Goal: Task Accomplishment & Management: Manage account settings

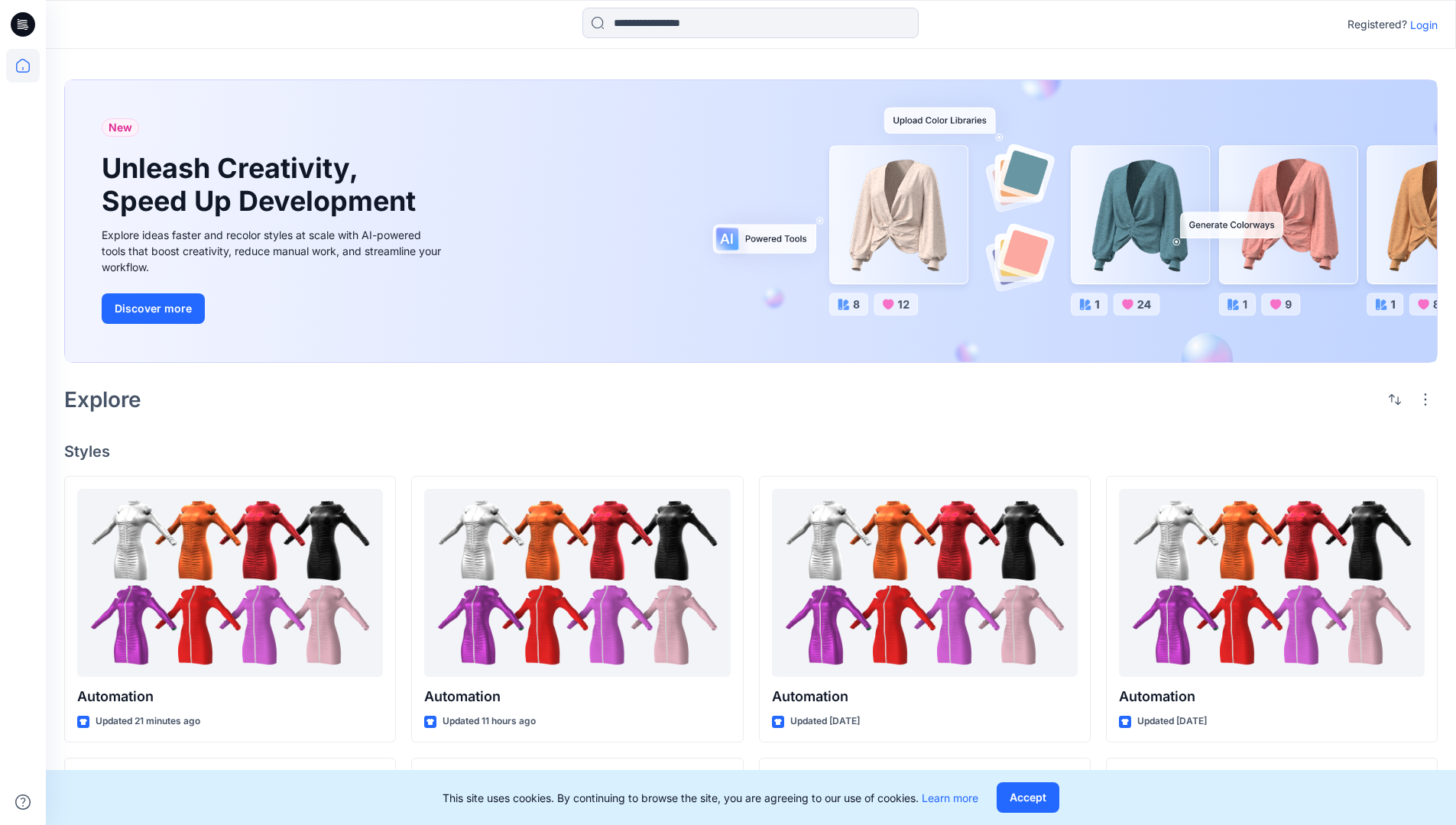
click at [1420, 24] on p "Login" at bounding box center [1423, 24] width 27 height 16
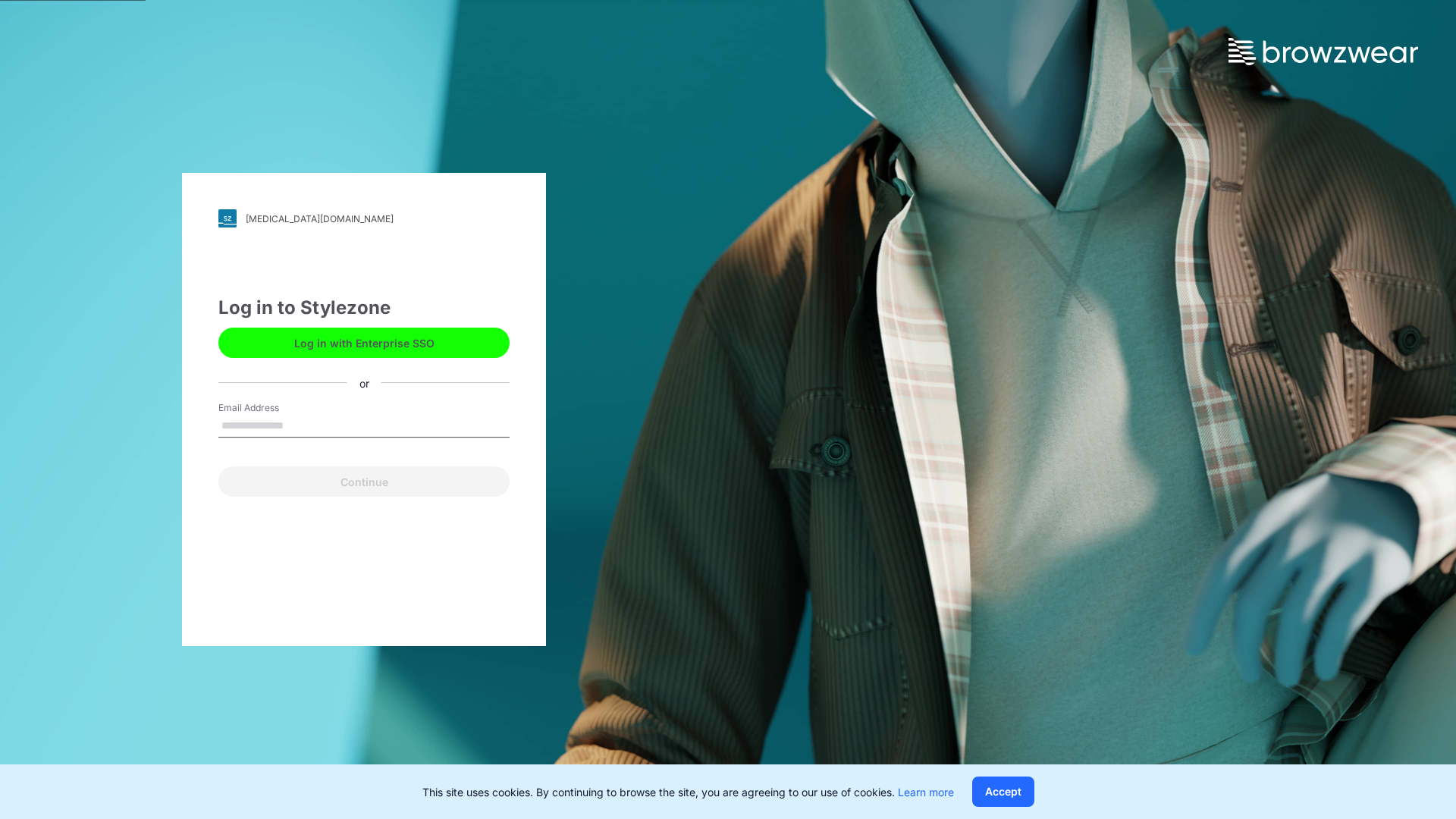
click at [300, 425] on input "Email Address" at bounding box center [364, 426] width 291 height 23
type input "**********"
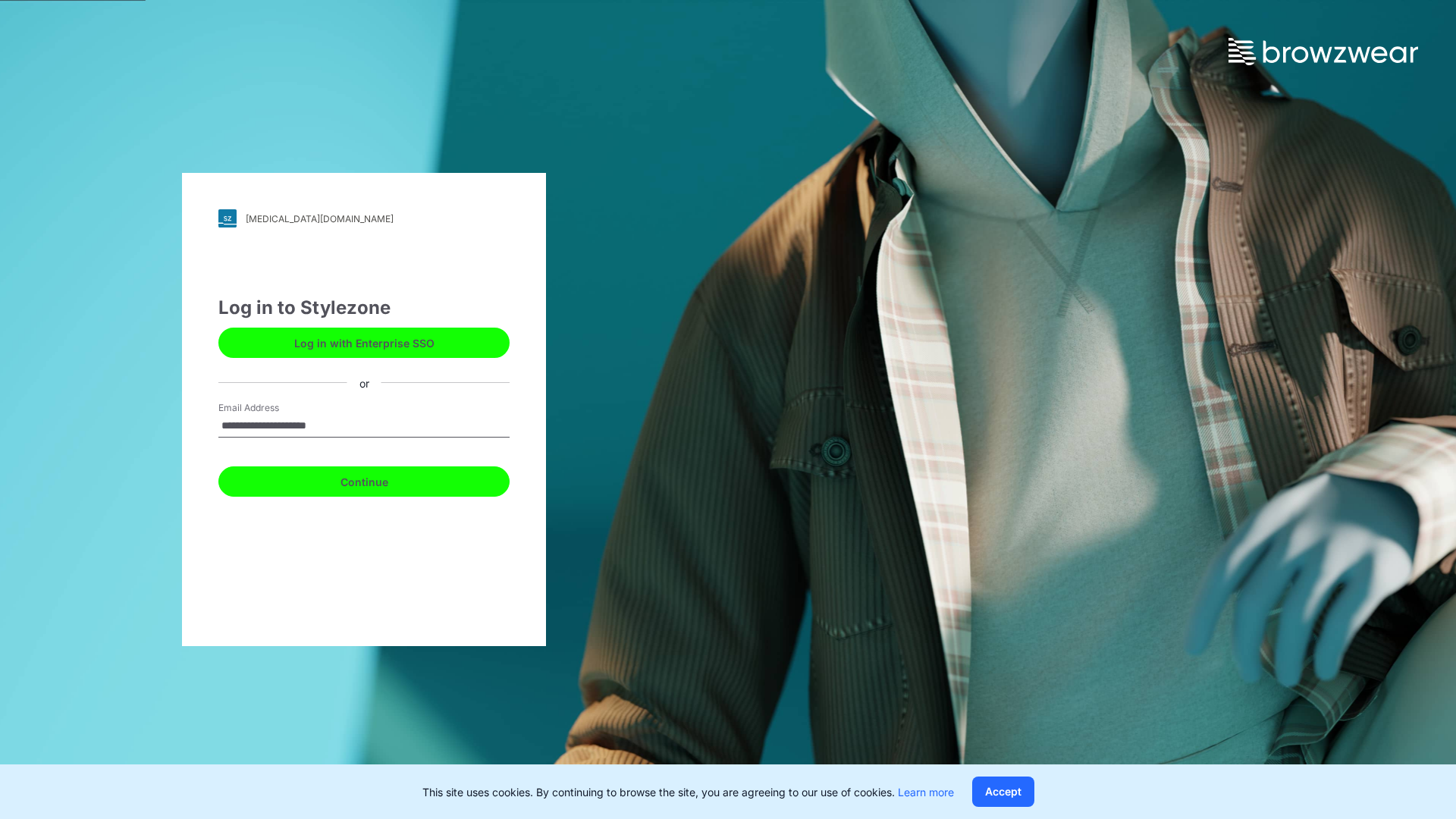
click at [380, 480] on button "Continue" at bounding box center [364, 481] width 291 height 31
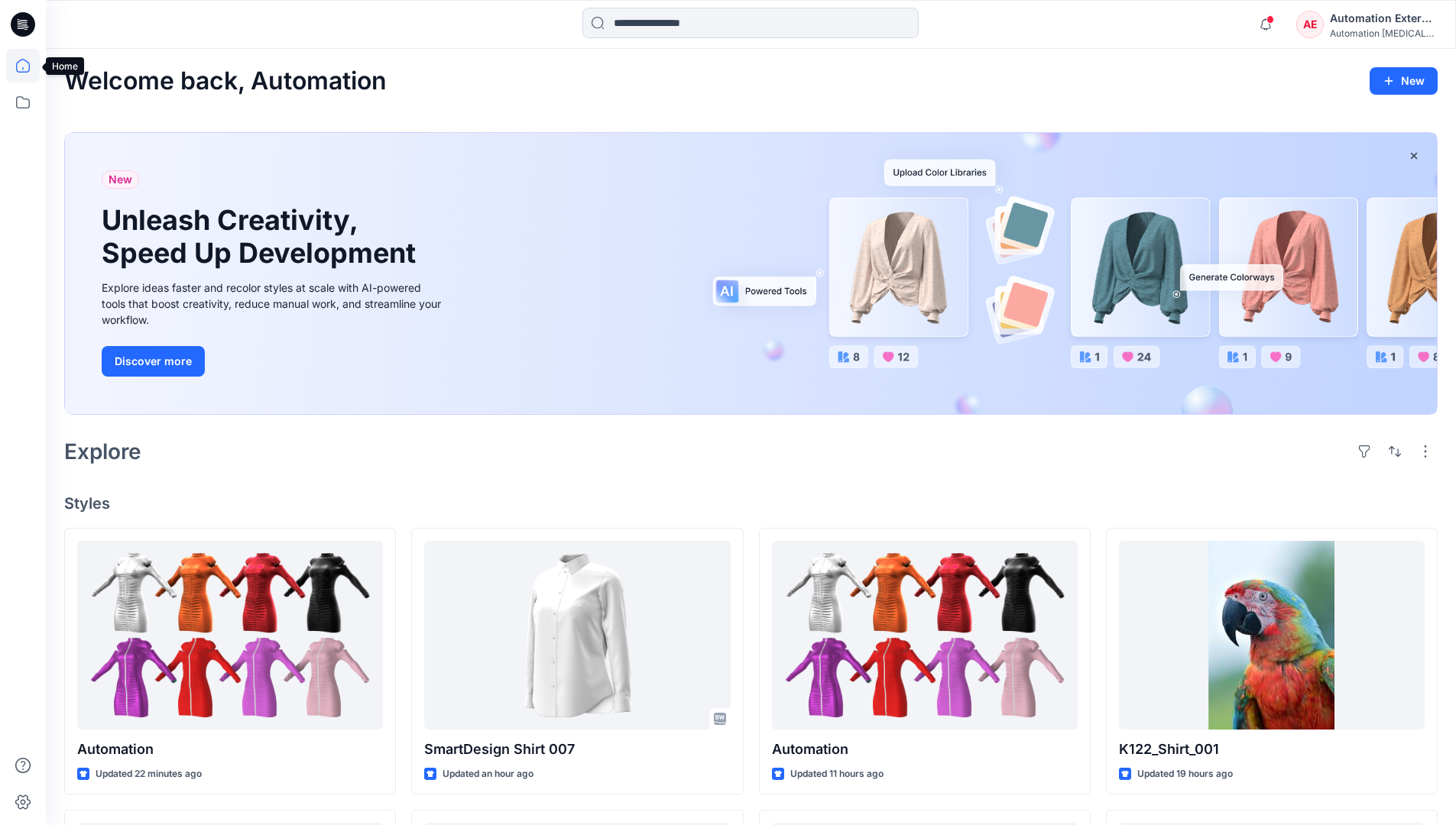
click at [29, 65] on icon at bounding box center [22, 65] width 14 height 14
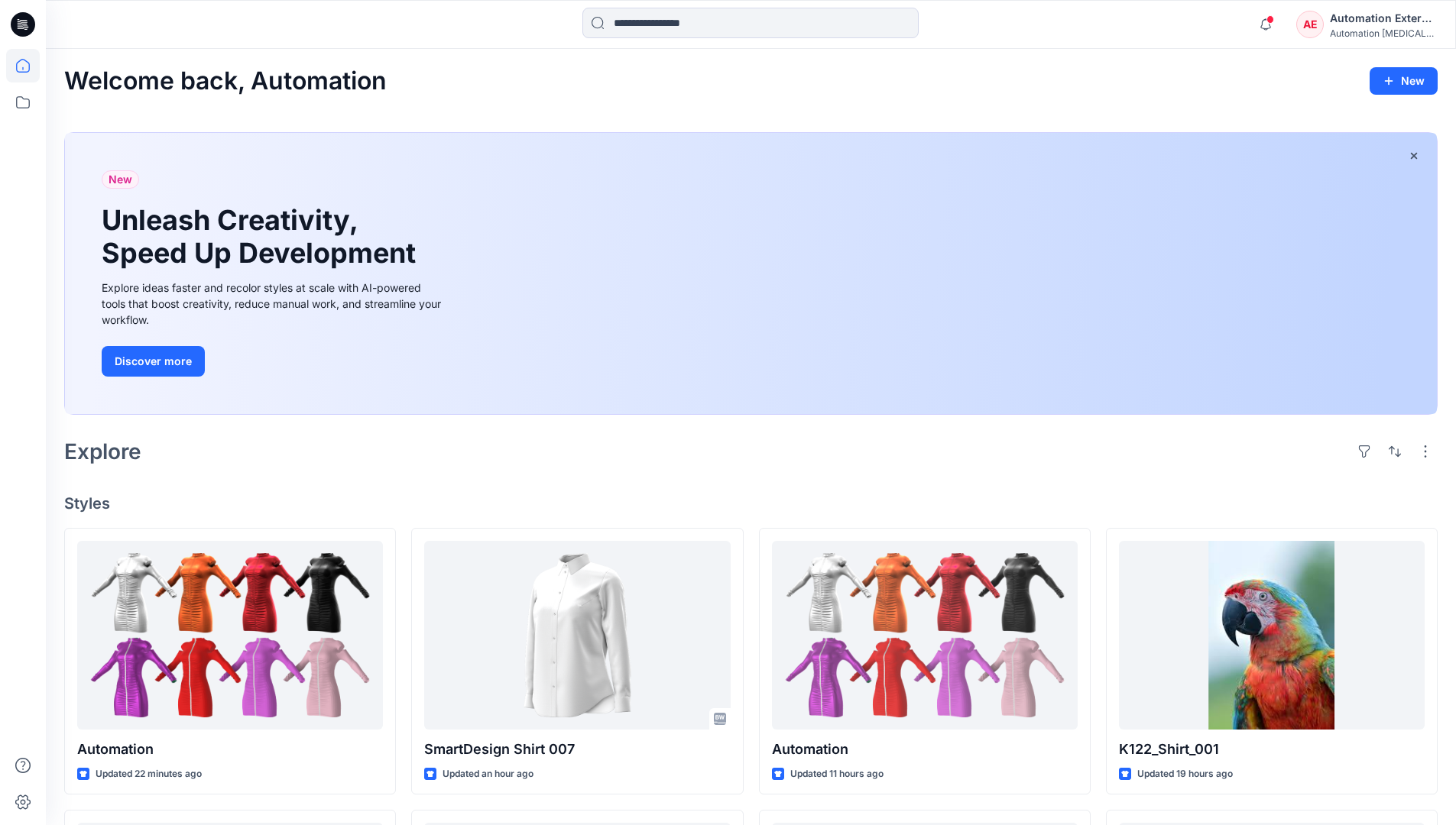
click at [1326, 30] on div "AE Automation External Automation testim..." at bounding box center [1366, 24] width 140 height 31
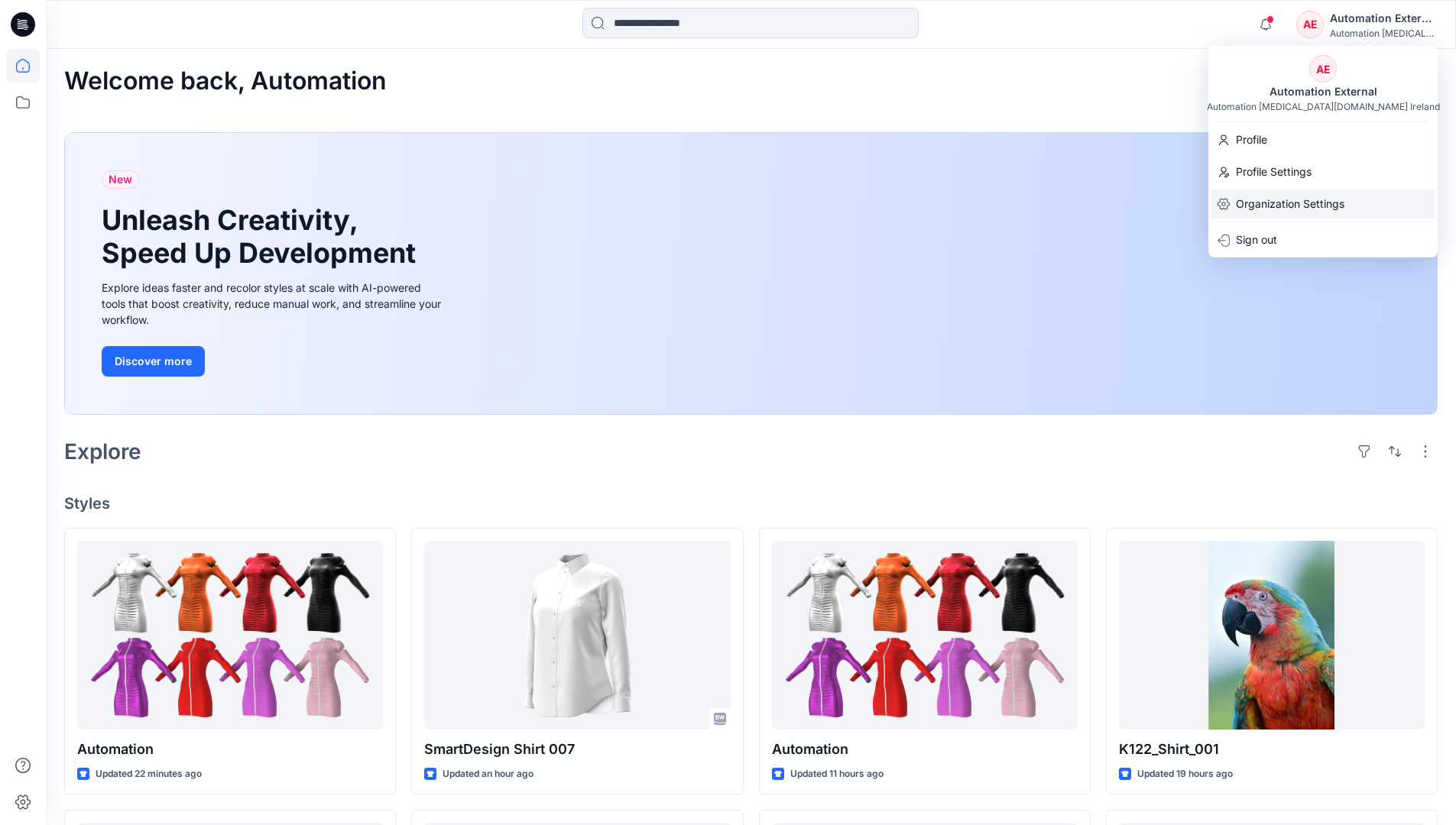
click at [1286, 201] on p "Organization Settings" at bounding box center [1290, 204] width 108 height 29
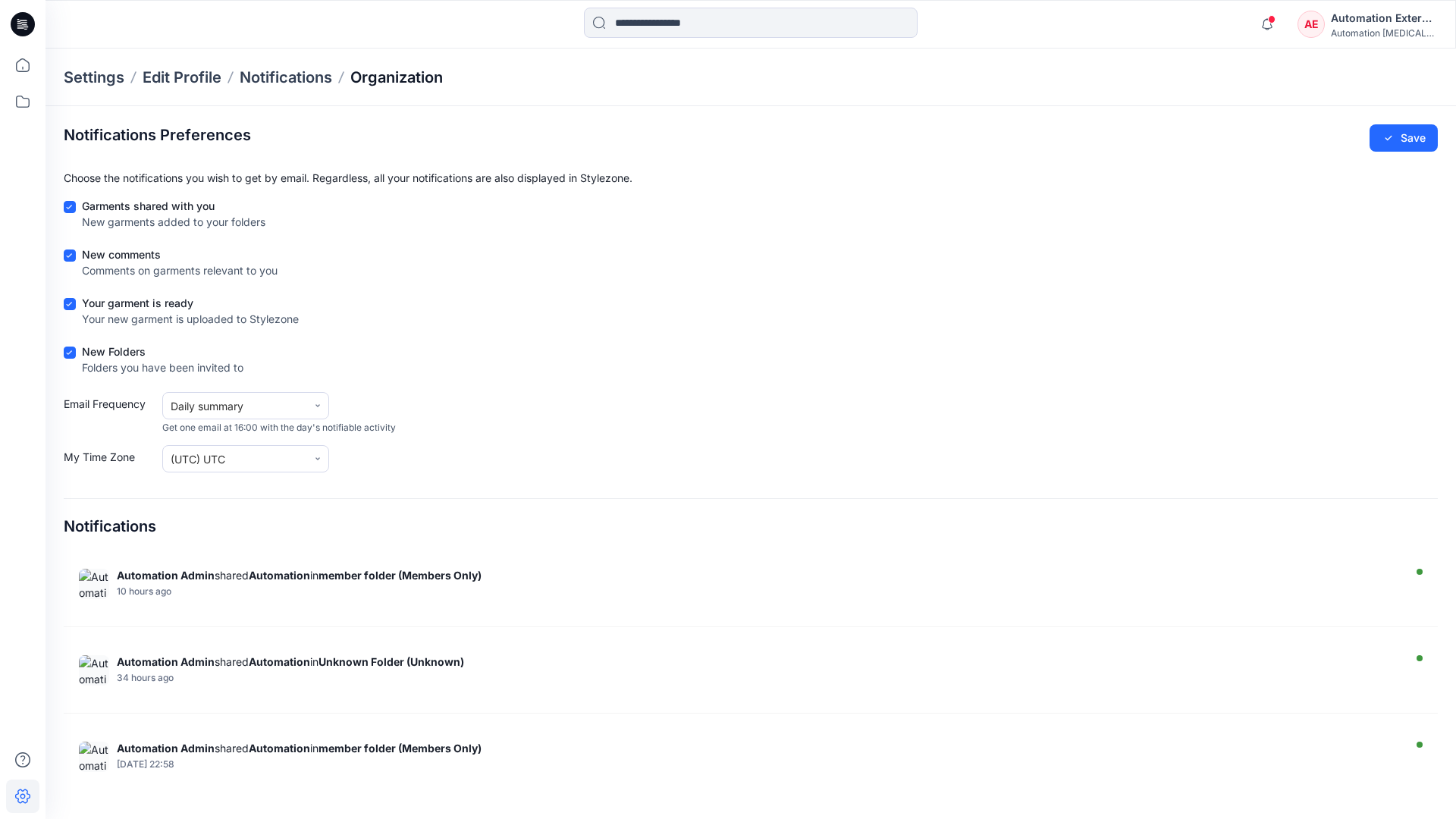
click at [398, 74] on p "Organization" at bounding box center [397, 77] width 93 height 21
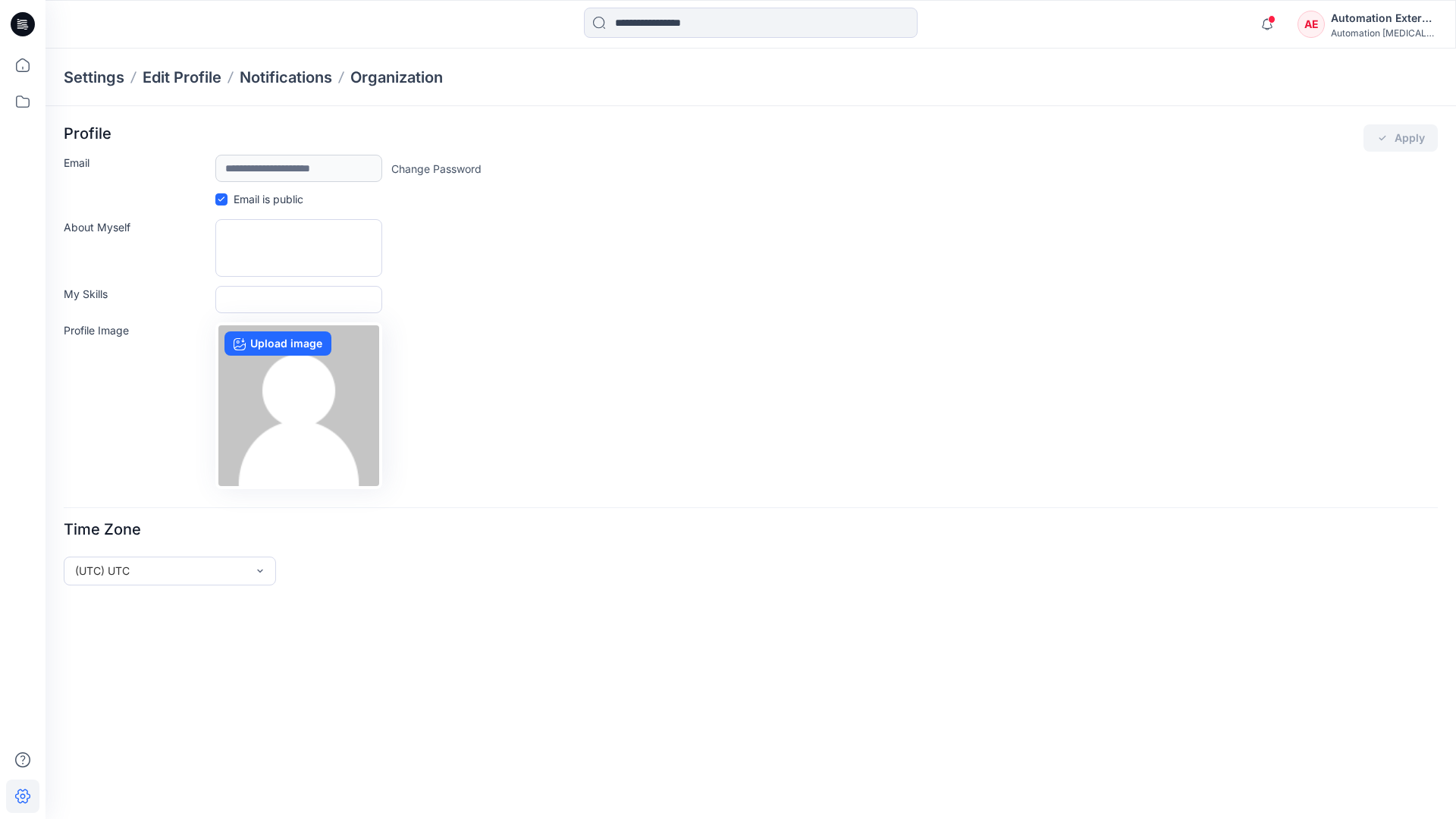
click at [1385, 23] on div "Automation External" at bounding box center [1384, 19] width 106 height 19
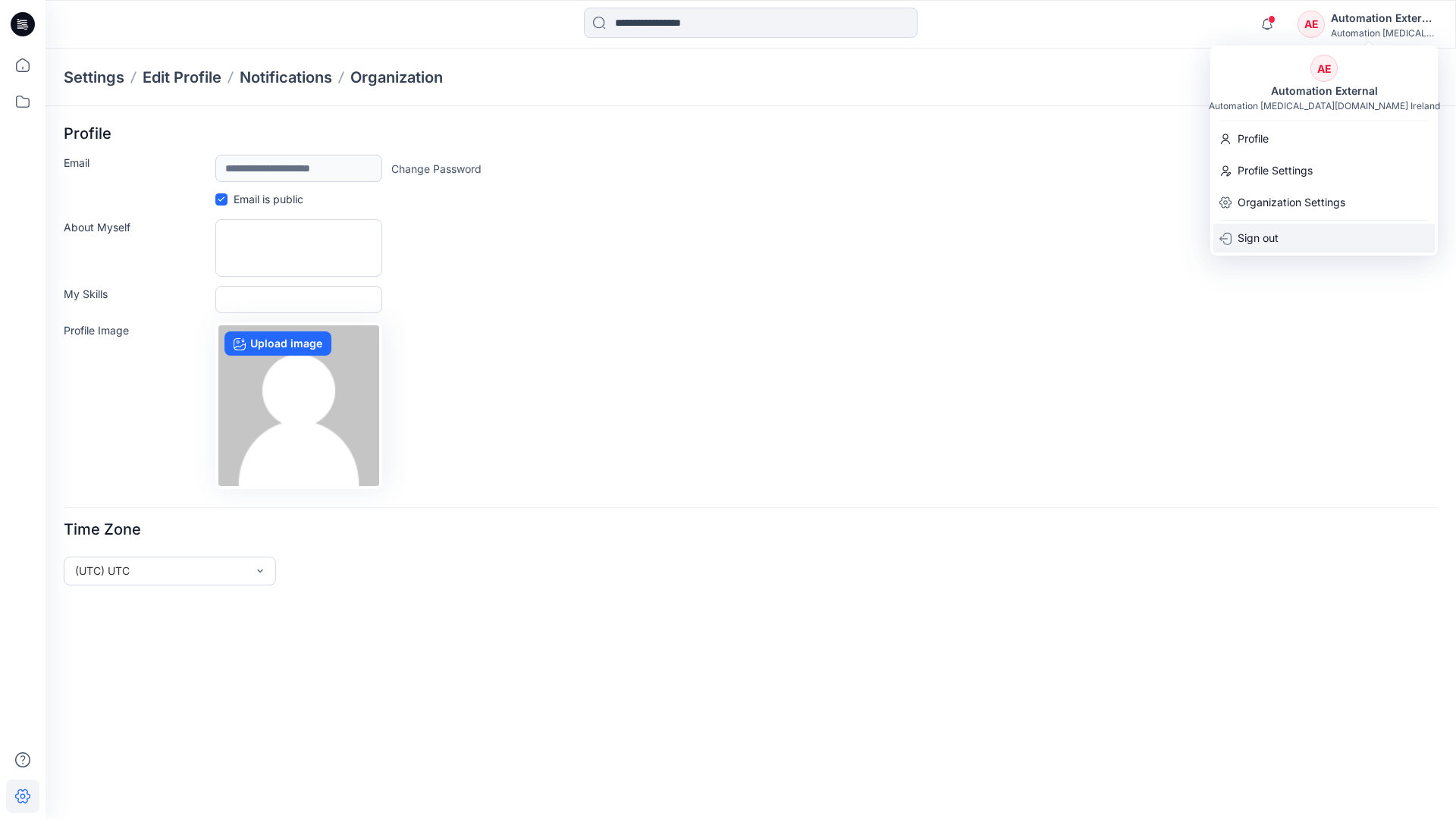
click at [1287, 236] on div "Sign out" at bounding box center [1323, 237] width 222 height 29
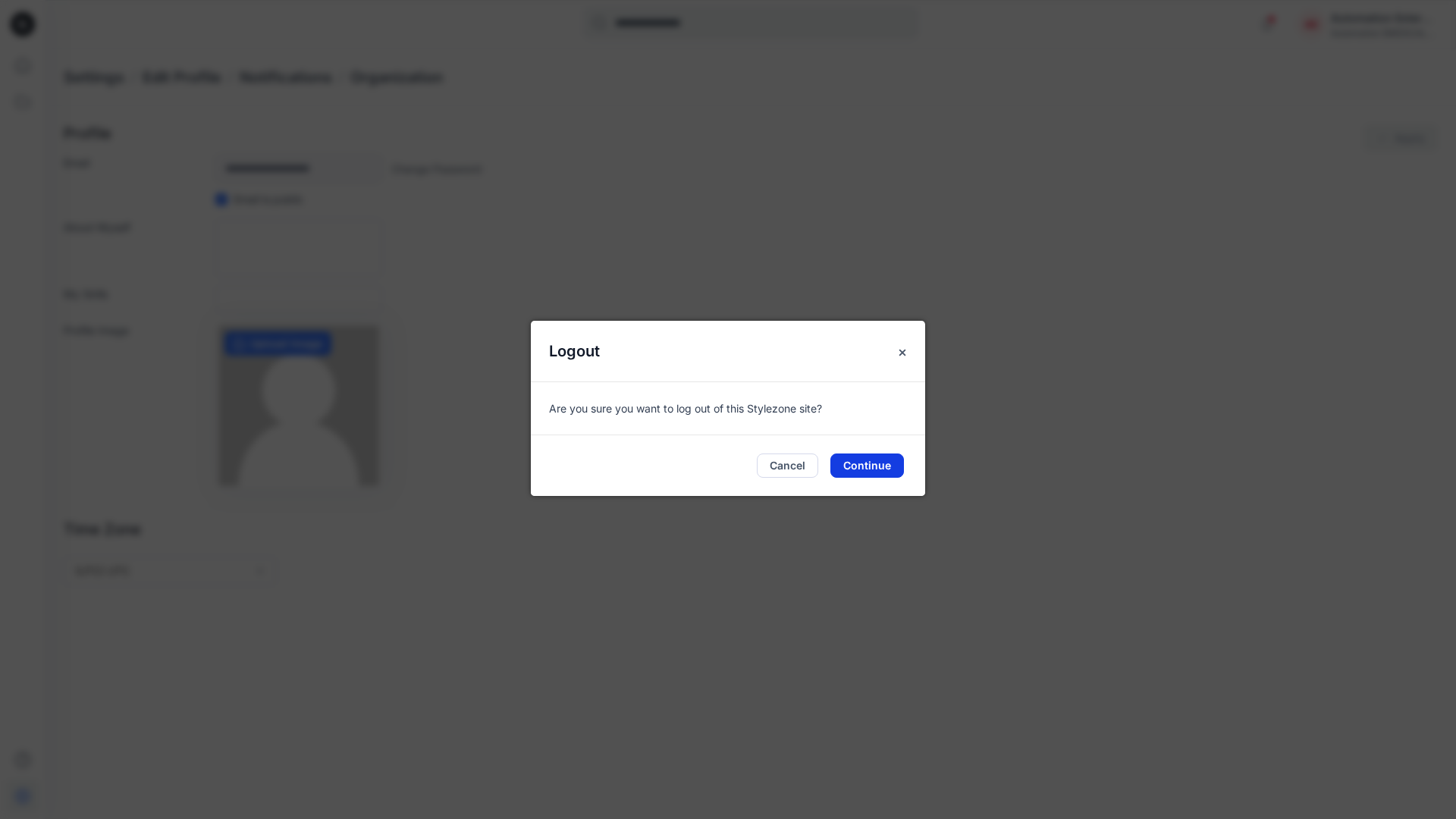
click at [876, 460] on button "Continue" at bounding box center [866, 466] width 73 height 24
